Goal: Transaction & Acquisition: Purchase product/service

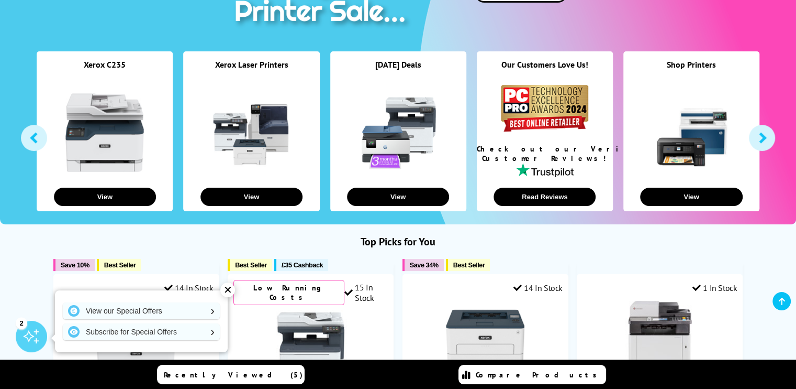
scroll to position [187, 0]
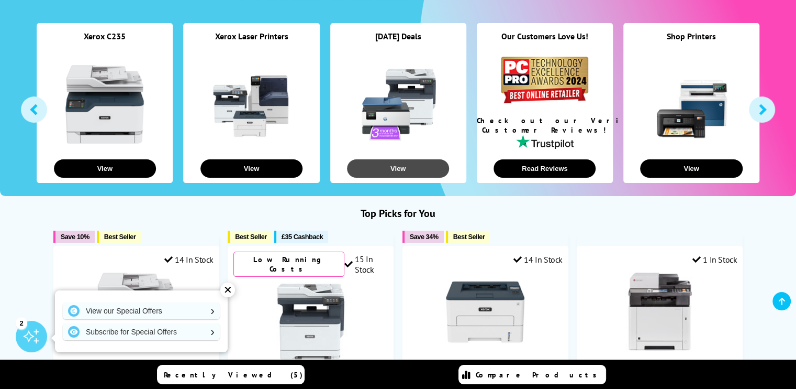
click at [400, 165] on button "View" at bounding box center [398, 168] width 102 height 18
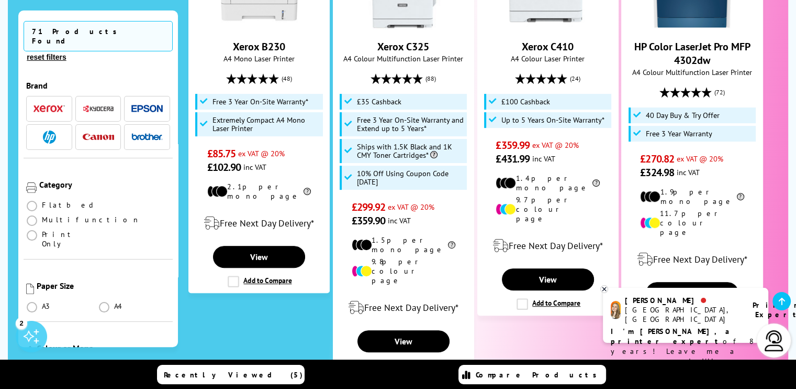
scroll to position [18, 0]
